Goal: Complete application form

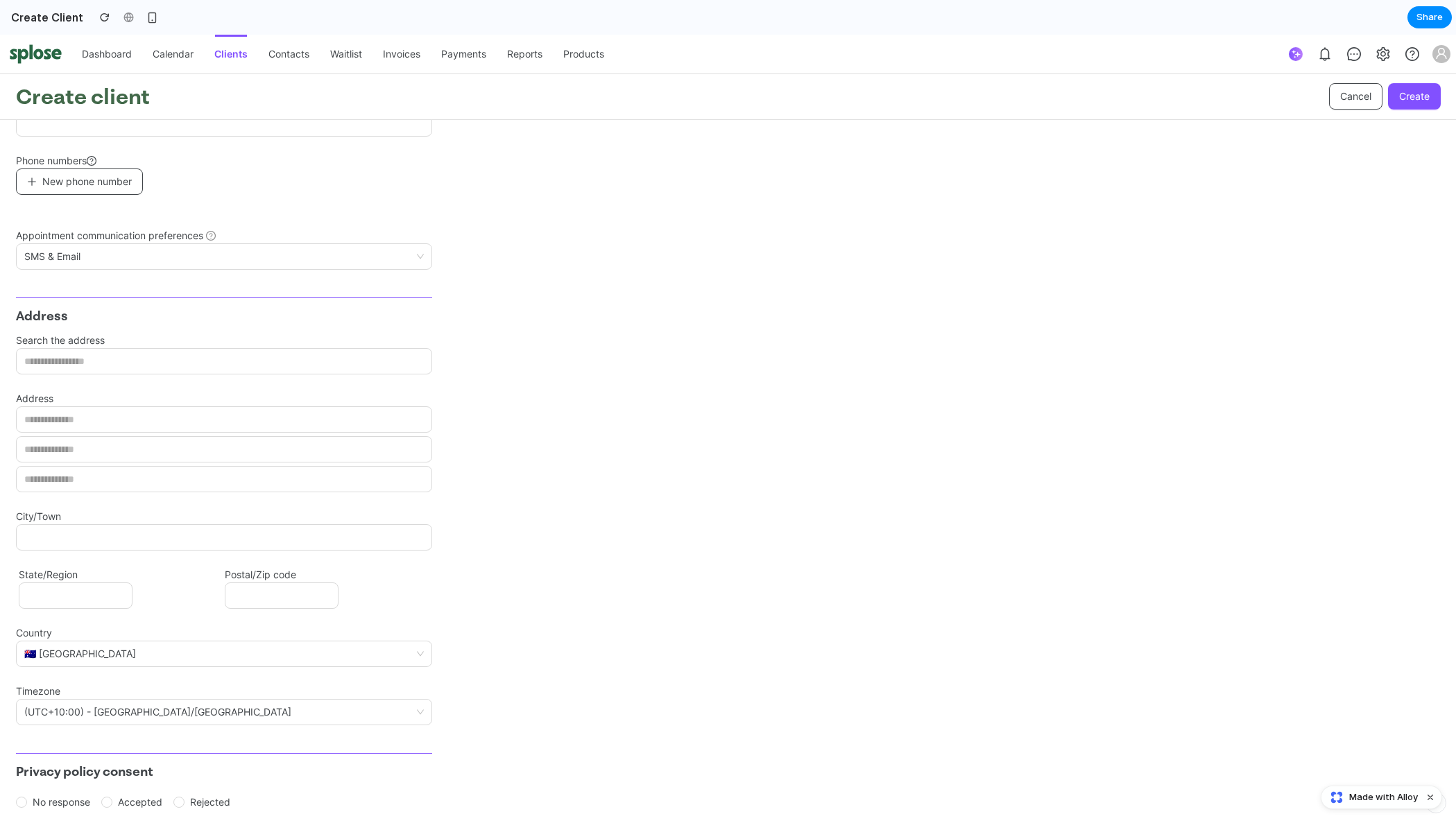
scroll to position [888, 0]
click at [418, 646] on span "🇦🇺 [GEOGRAPHIC_DATA]" at bounding box center [223, 647] width 400 height 25
